Goal: Information Seeking & Learning: Learn about a topic

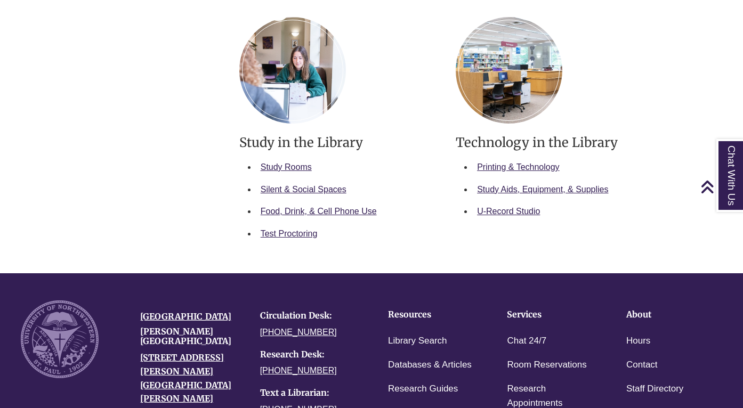
scroll to position [593, 0]
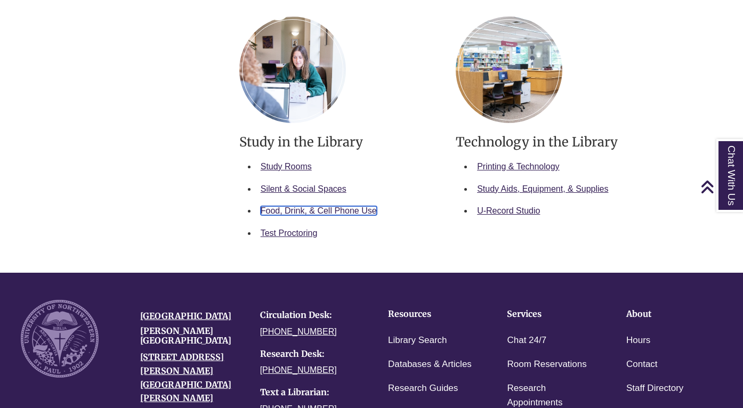
click at [299, 209] on link "Food, Drink, & Cell Phone Use" at bounding box center [319, 210] width 116 height 9
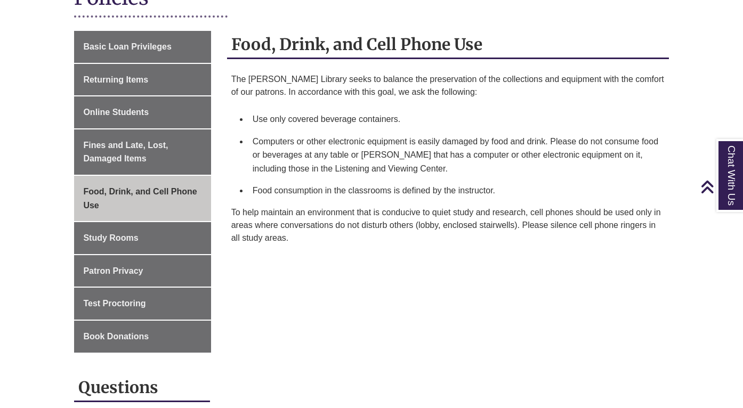
scroll to position [158, 0]
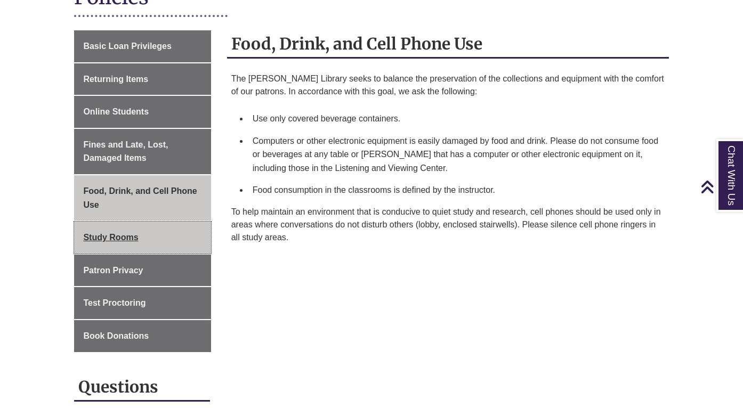
click at [110, 237] on span "Study Rooms" at bounding box center [110, 237] width 55 height 9
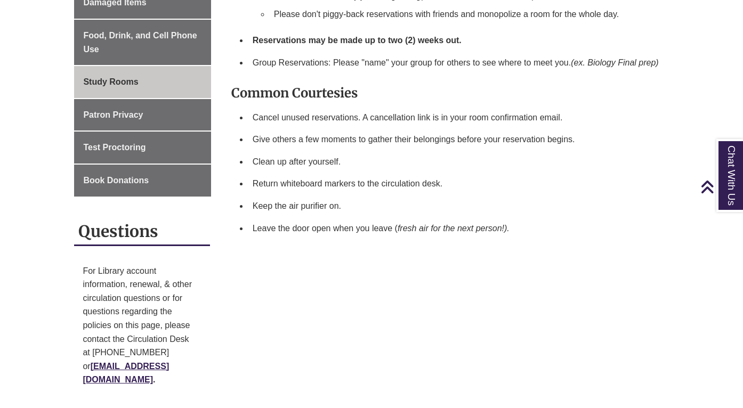
scroll to position [287, 0]
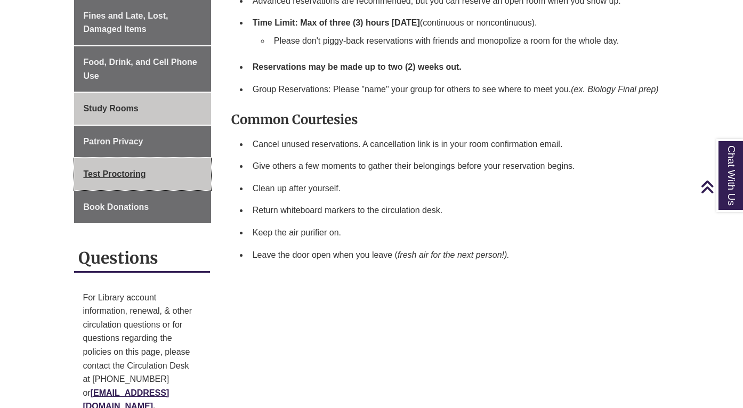
click at [121, 181] on link "Test Proctoring" at bounding box center [142, 174] width 136 height 32
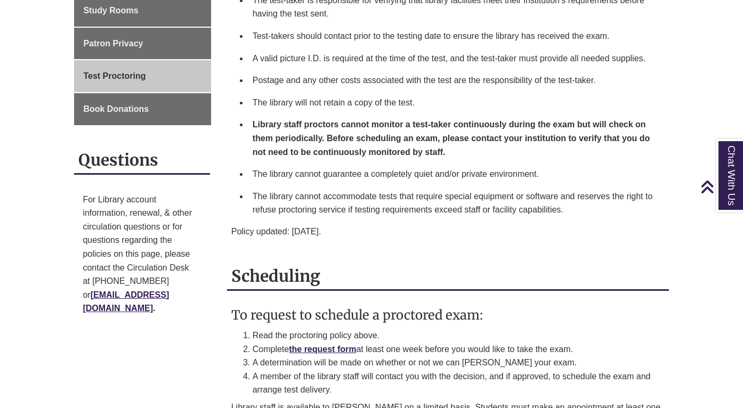
scroll to position [386, 0]
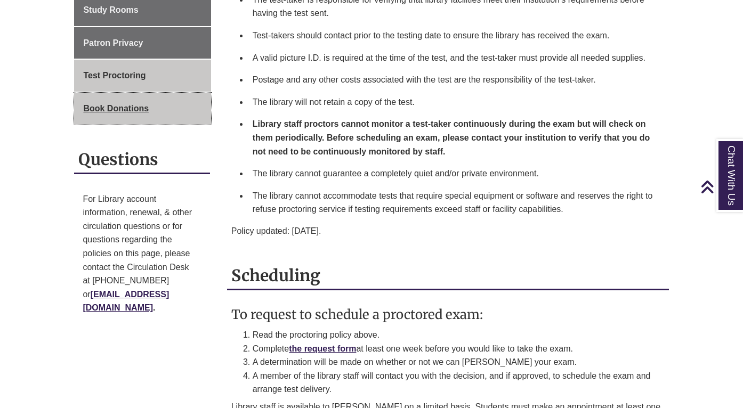
click at [129, 106] on span "Book Donations" at bounding box center [116, 108] width 66 height 9
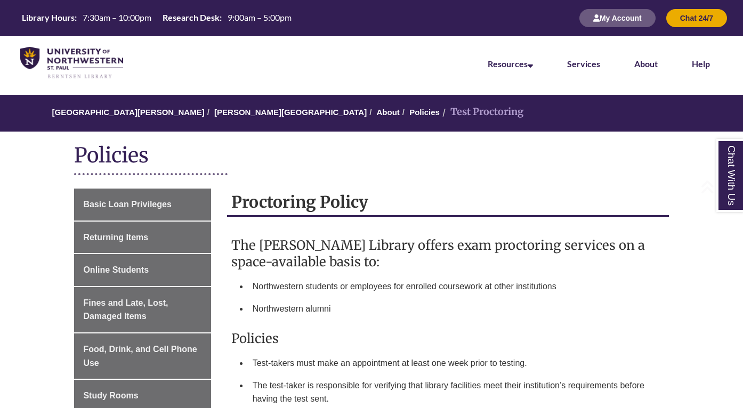
scroll to position [386, 0]
